Goal: Task Accomplishment & Management: Complete application form

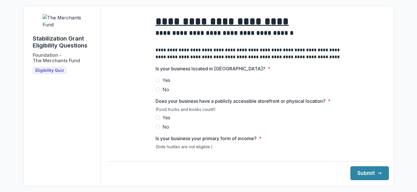
click at [160, 84] on label "Yes" at bounding box center [247, 80] width 185 height 7
click at [157, 120] on span at bounding box center [157, 117] width 5 height 5
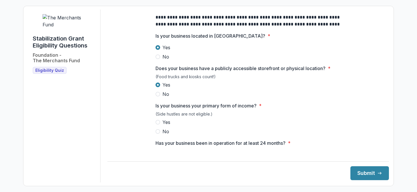
scroll to position [34, 0]
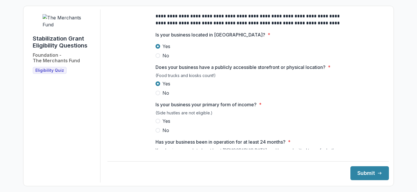
click at [157, 123] on span at bounding box center [157, 121] width 5 height 5
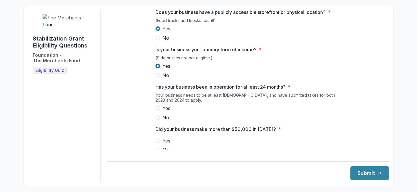
scroll to position [92, 0]
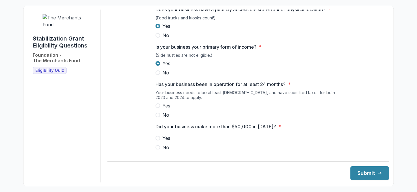
click at [159, 109] on label "Yes" at bounding box center [247, 105] width 185 height 7
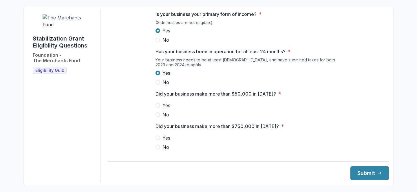
scroll to position [126, 0]
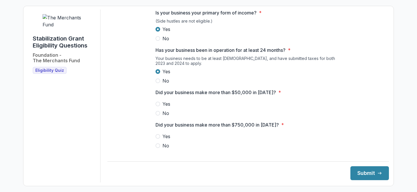
click at [155, 107] on label "Yes" at bounding box center [247, 103] width 185 height 7
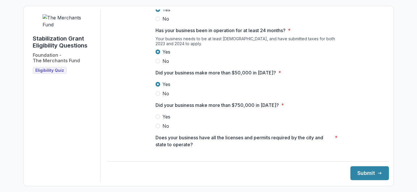
scroll to position [149, 0]
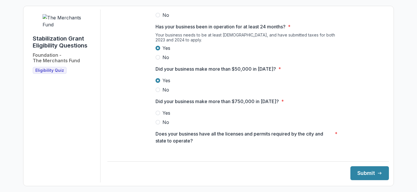
click at [159, 116] on label "Yes" at bounding box center [247, 112] width 185 height 7
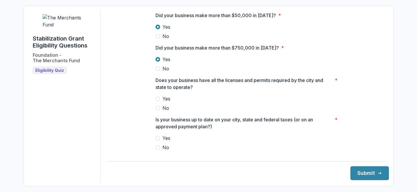
scroll to position [203, 0]
click at [157, 101] on span at bounding box center [157, 98] width 5 height 5
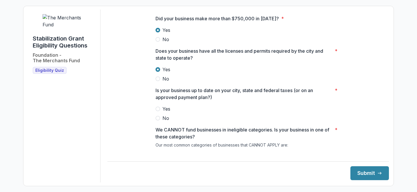
scroll to position [237, 0]
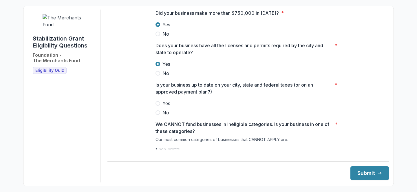
click at [158, 105] on label "Yes" at bounding box center [247, 103] width 185 height 7
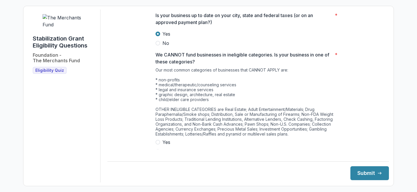
scroll to position [322, 0]
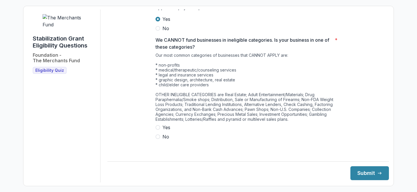
click at [157, 139] on span at bounding box center [157, 136] width 5 height 5
click at [370, 172] on button "Submit" at bounding box center [369, 173] width 39 height 14
